Goal: Communication & Community: Answer question/provide support

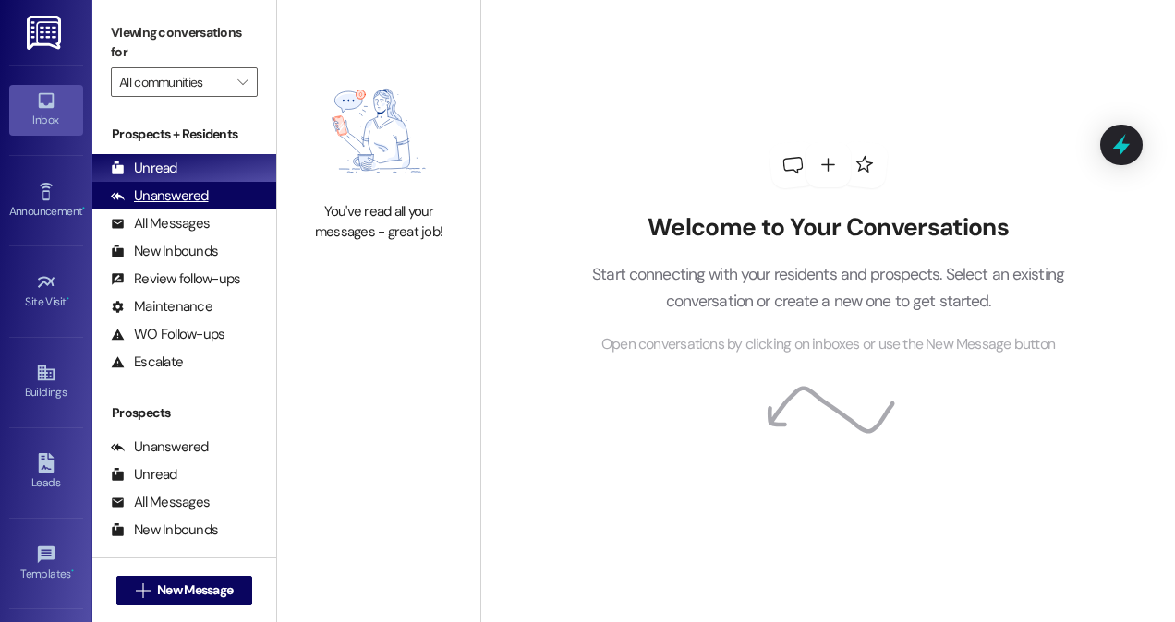
click at [161, 197] on div "Unanswered" at bounding box center [160, 196] width 98 height 19
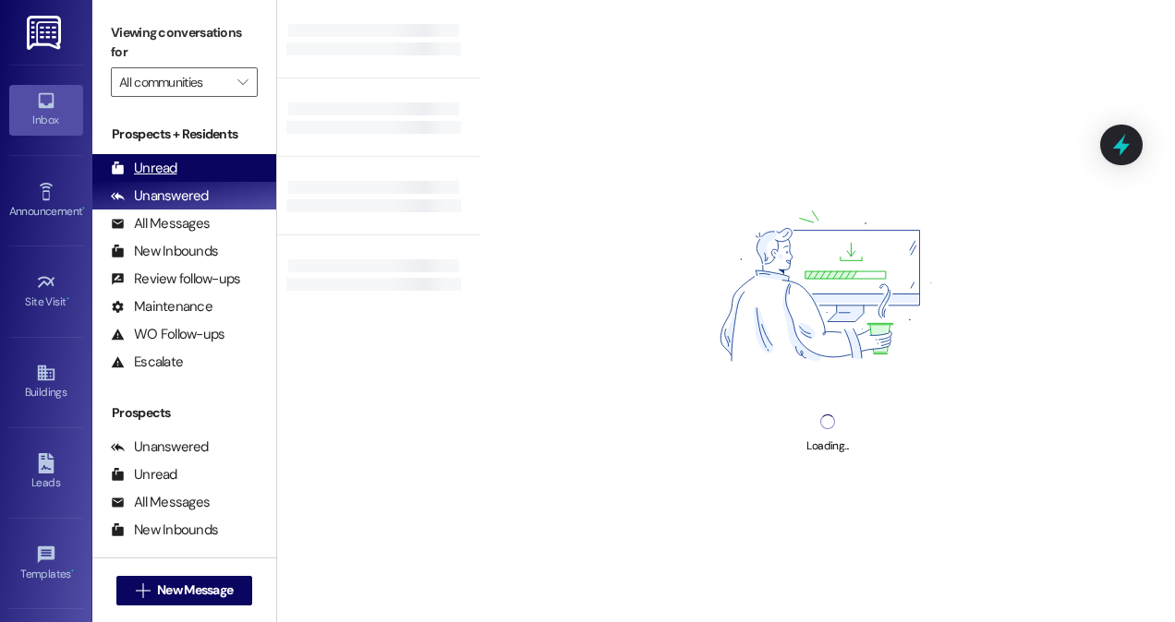
click at [168, 173] on div "Unread" at bounding box center [144, 168] width 66 height 19
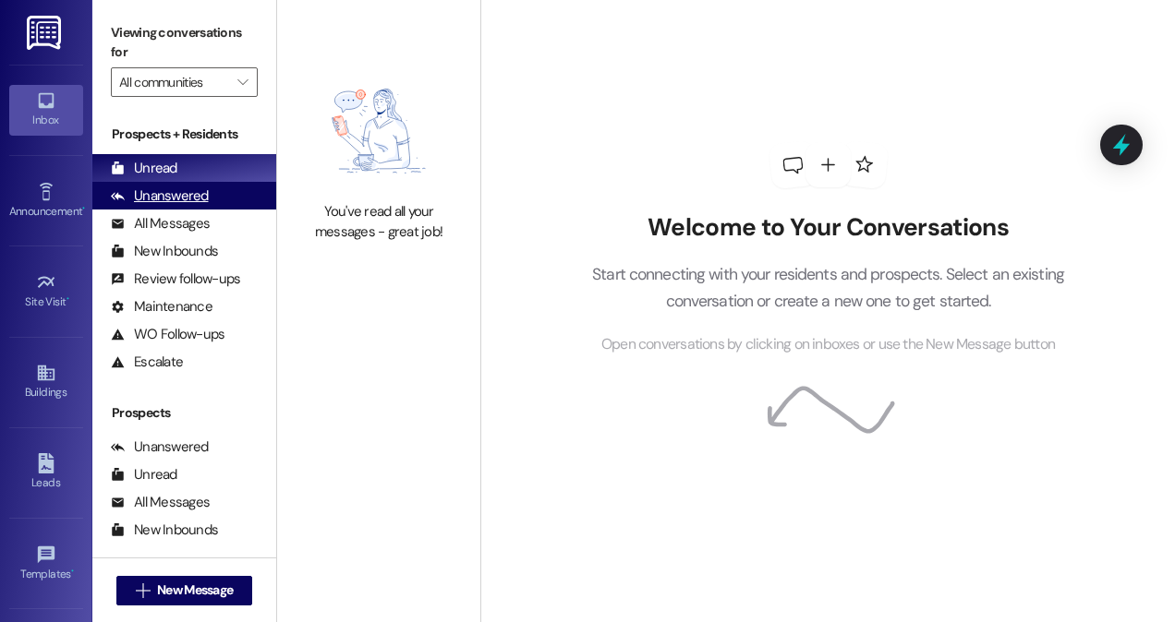
click at [198, 187] on div "Unanswered" at bounding box center [160, 196] width 98 height 19
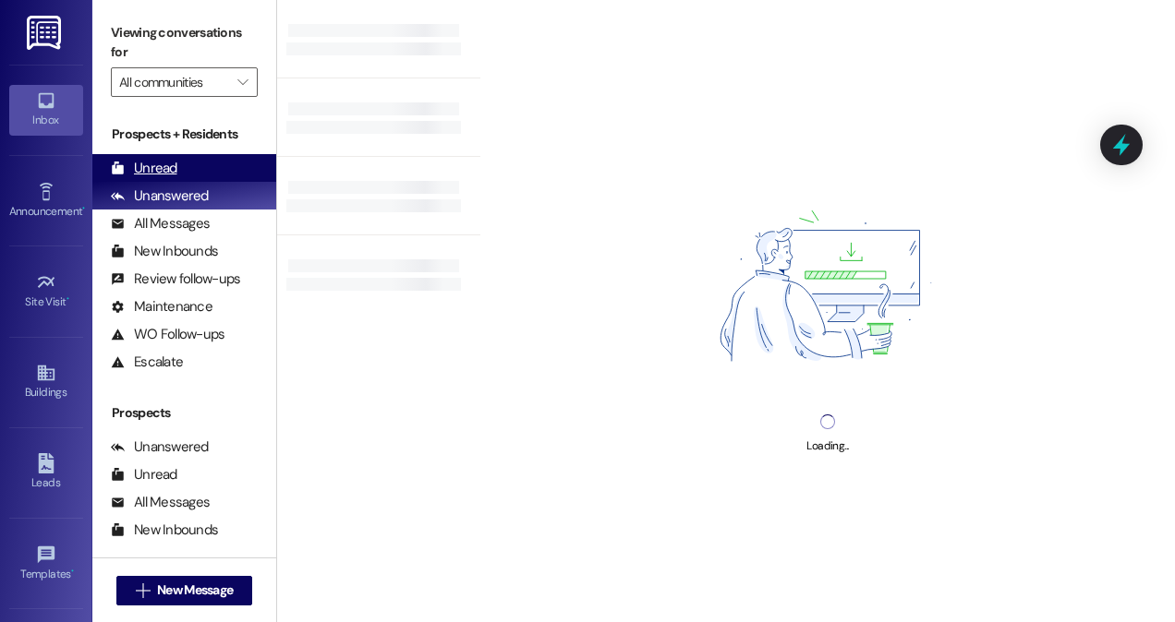
click at [196, 176] on div "Unread (0)" at bounding box center [184, 168] width 184 height 28
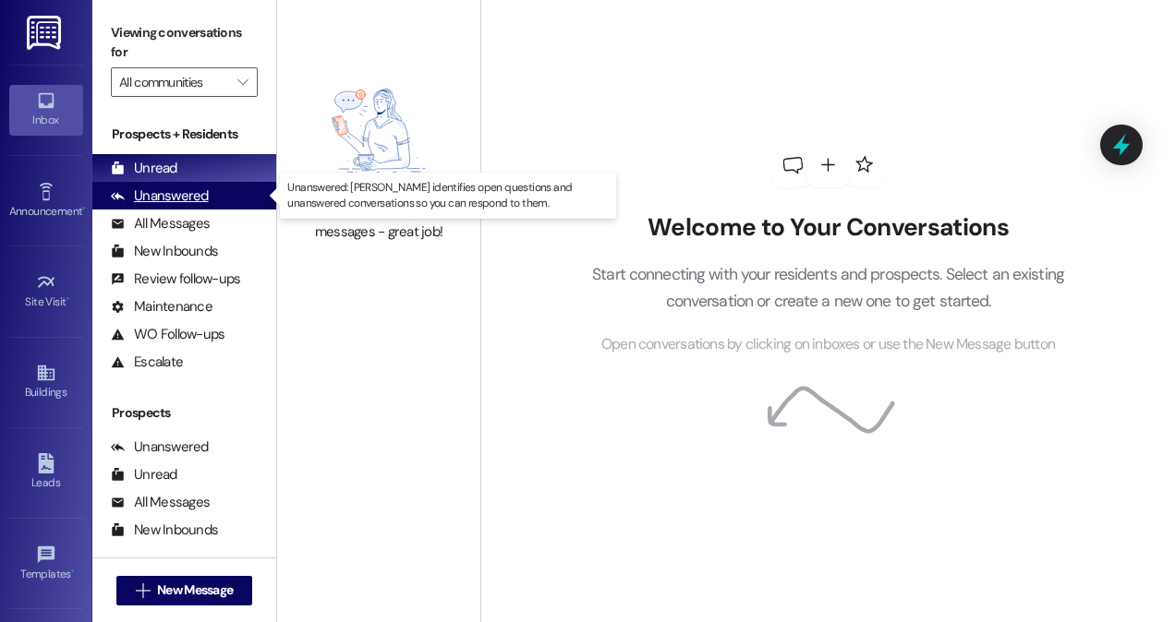
click at [201, 198] on div "Unanswered" at bounding box center [160, 196] width 98 height 19
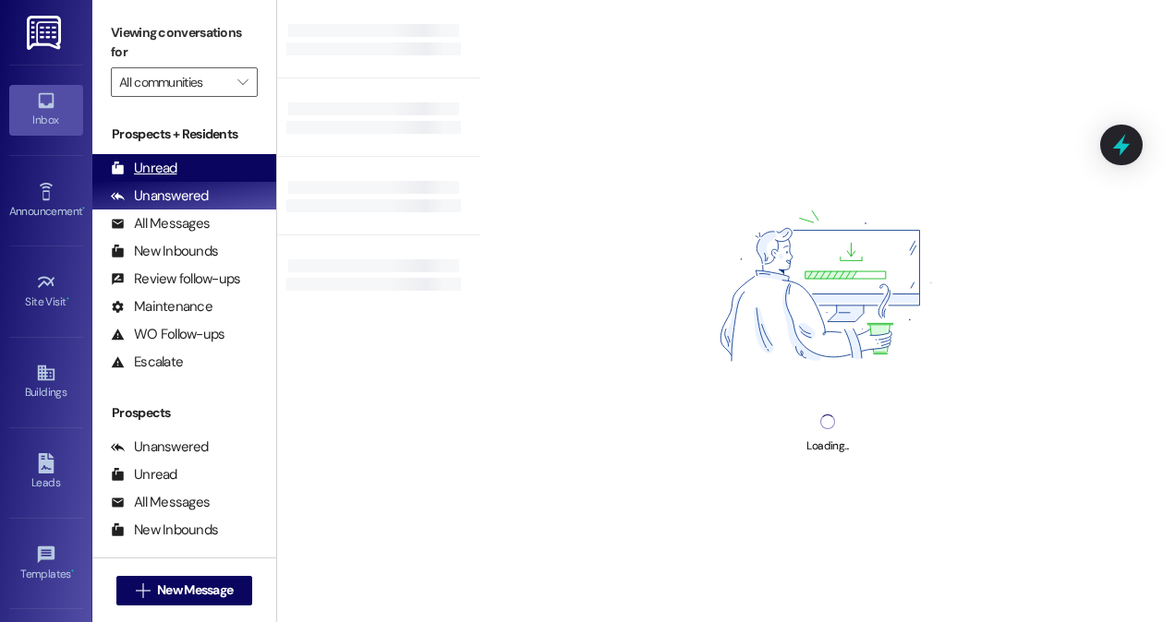
click at [196, 170] on div "Unread (0)" at bounding box center [184, 168] width 184 height 28
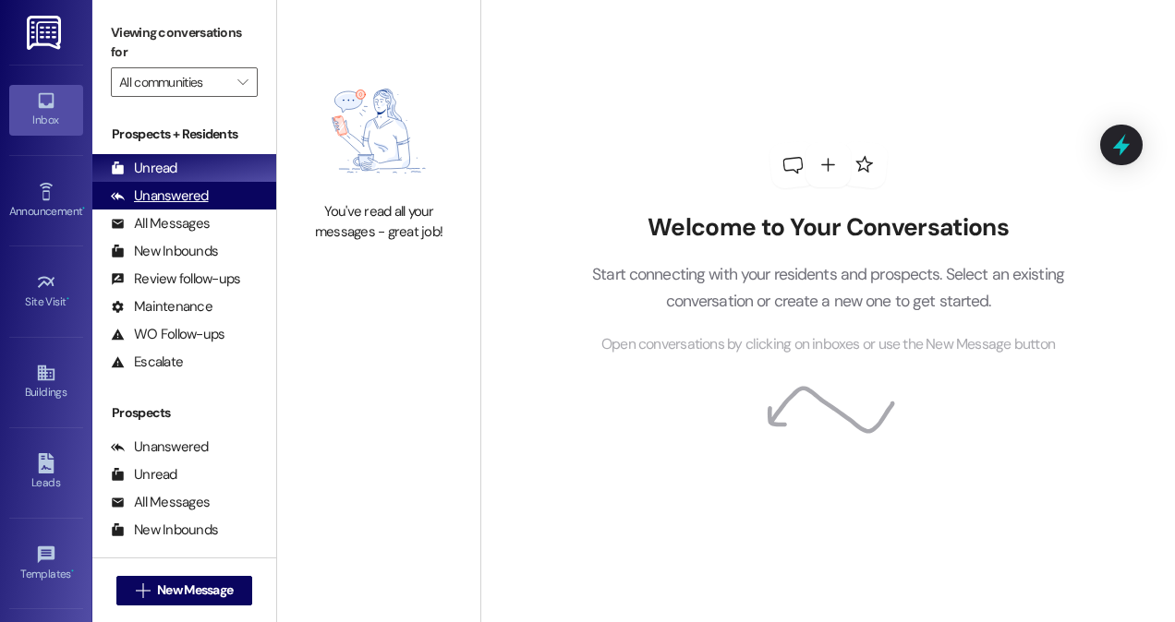
click at [179, 188] on div "Unanswered" at bounding box center [160, 196] width 98 height 19
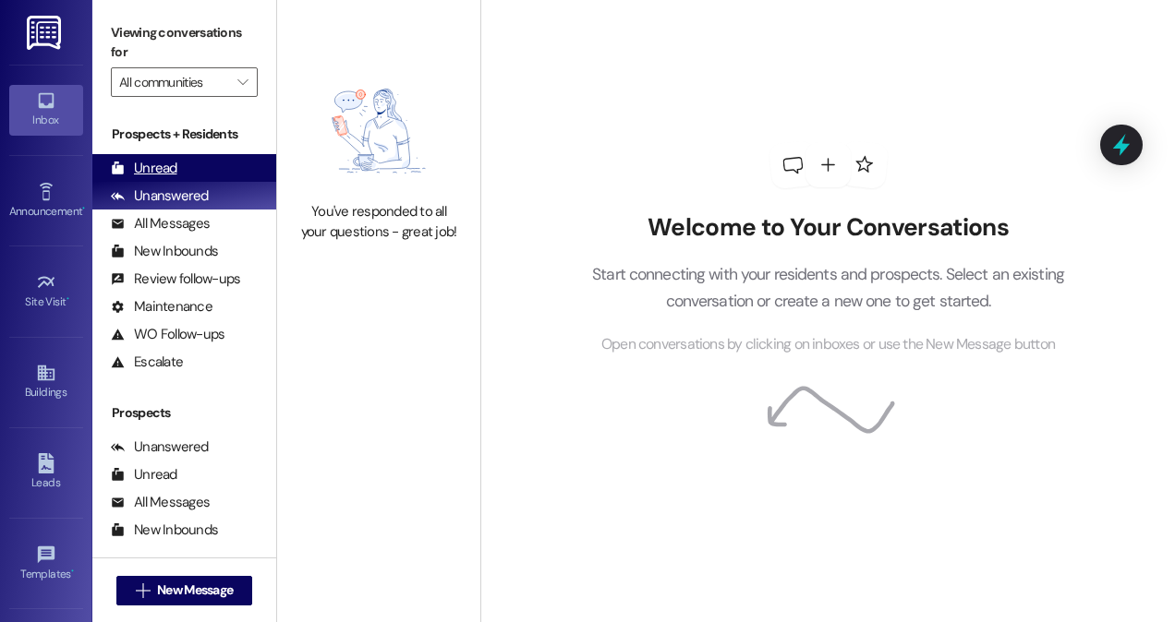
click at [181, 166] on div "Unread (0)" at bounding box center [184, 168] width 184 height 28
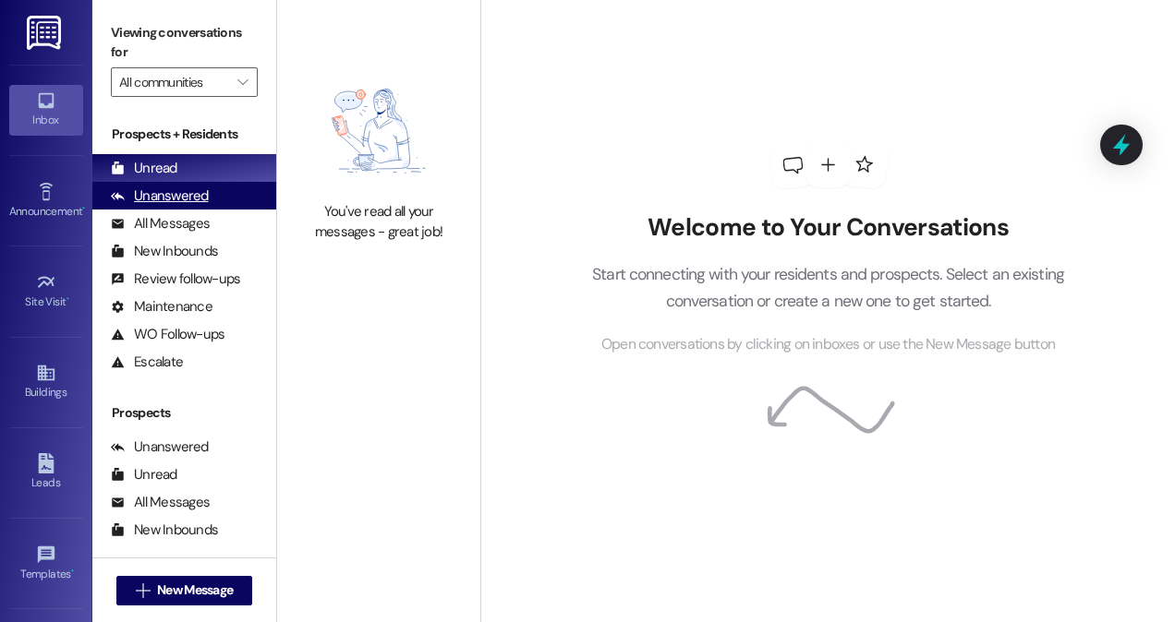
click at [188, 196] on div "Unanswered" at bounding box center [160, 196] width 98 height 19
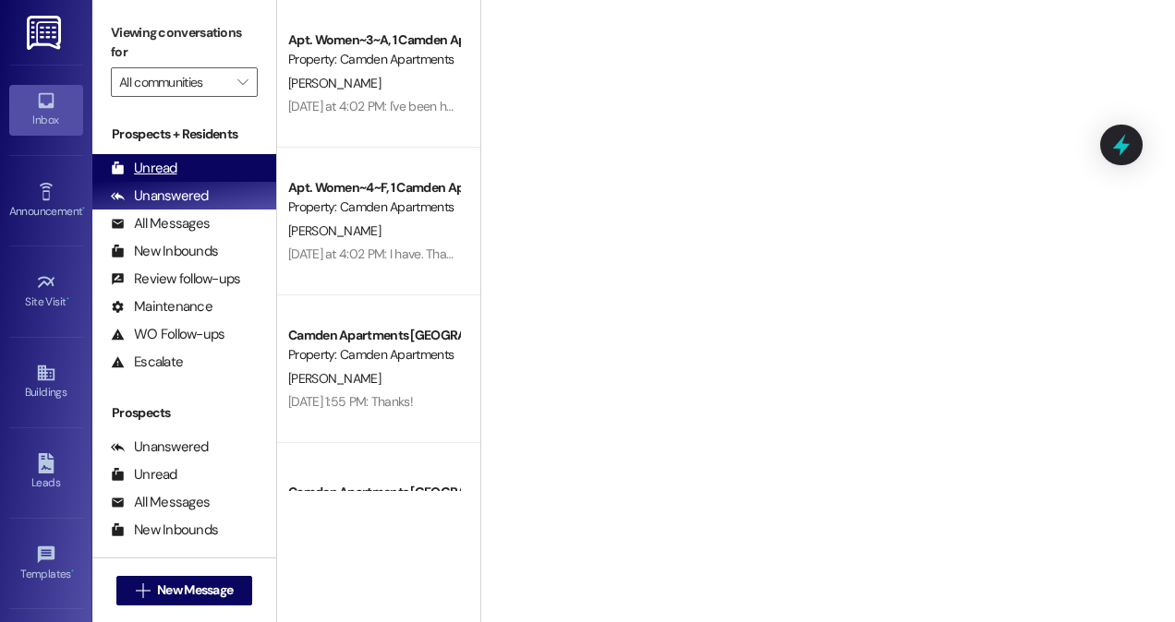
click at [188, 164] on div "Unread (0)" at bounding box center [184, 168] width 184 height 28
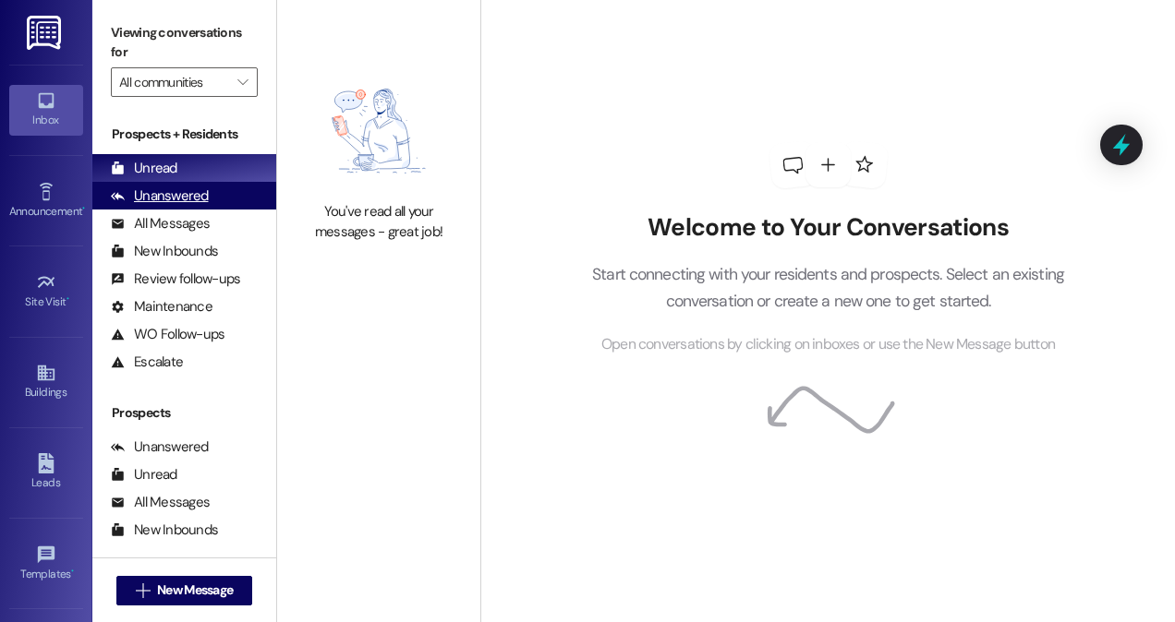
click at [203, 203] on div "Unanswered" at bounding box center [160, 196] width 98 height 19
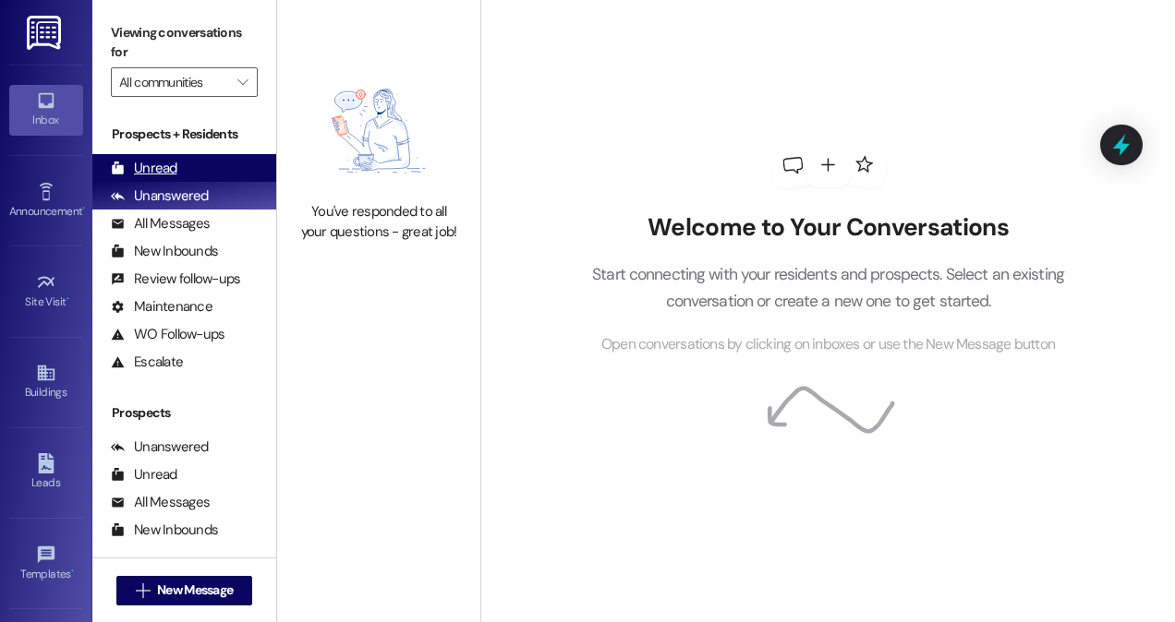
click at [205, 177] on div "Unread (0)" at bounding box center [184, 168] width 184 height 28
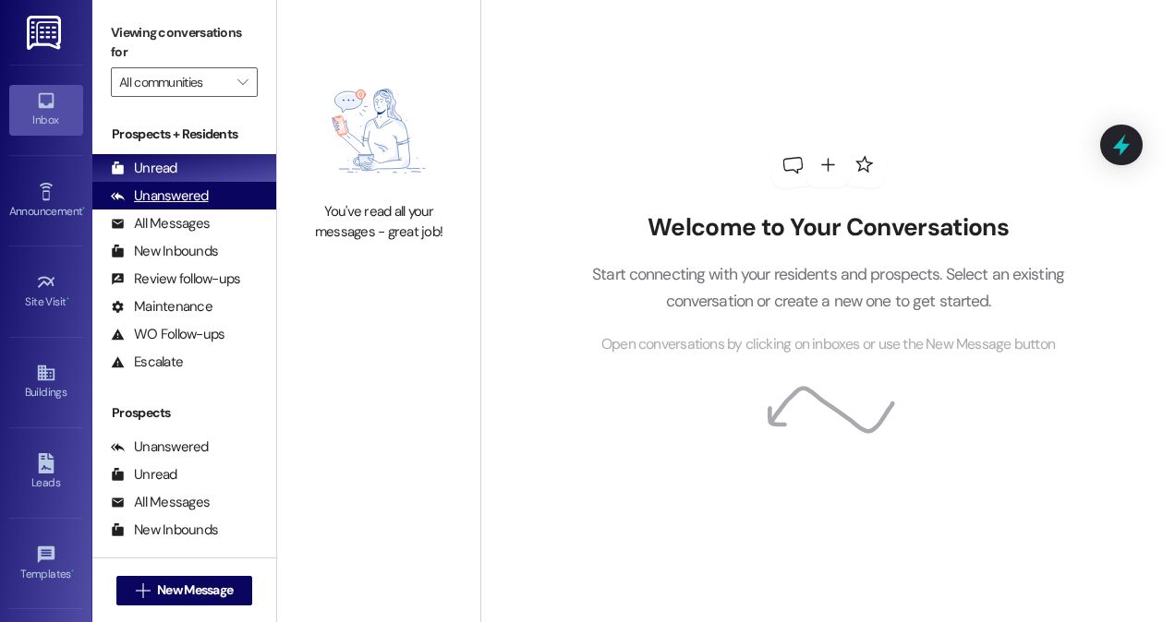
click at [149, 198] on div "Unanswered" at bounding box center [160, 196] width 98 height 19
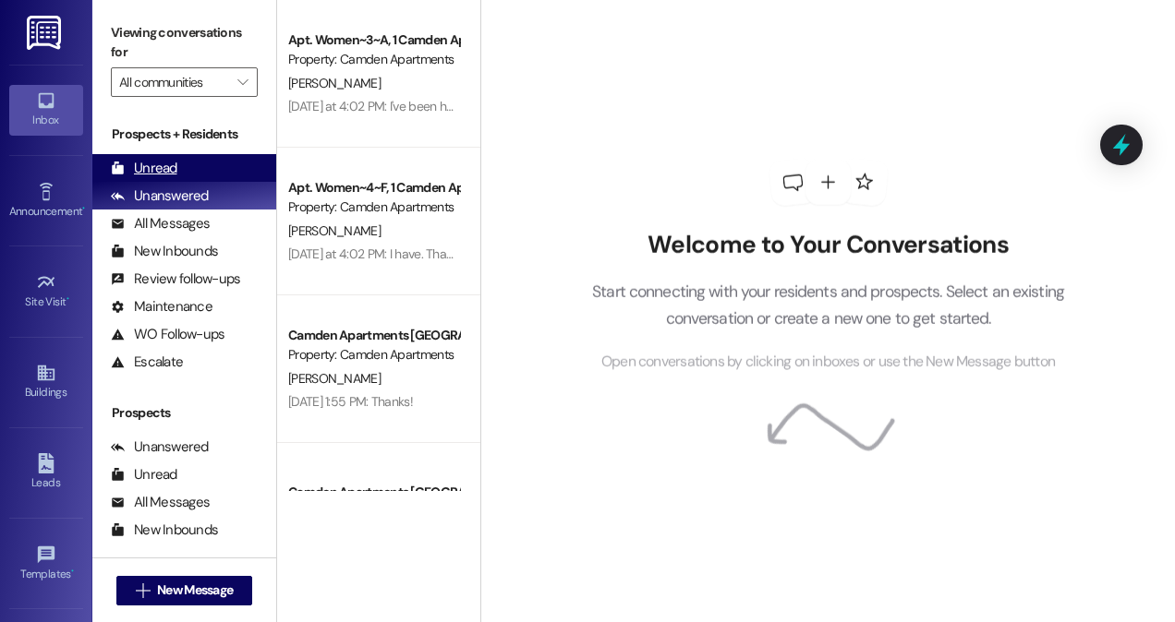
click at [153, 170] on div "Unread" at bounding box center [144, 168] width 66 height 19
